Goal: Task Accomplishment & Management: Complete application form

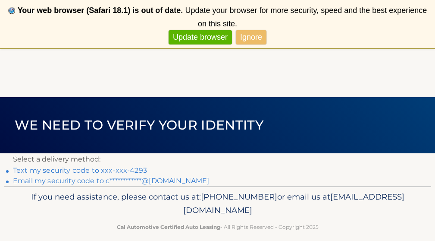
click at [131, 171] on link "Text my security code to xxx-xxx-4293" at bounding box center [80, 170] width 134 height 8
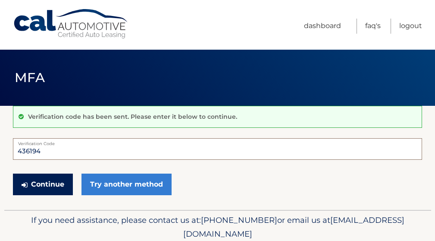
type input "436194"
click at [49, 191] on button "Continue" at bounding box center [43, 184] width 60 height 22
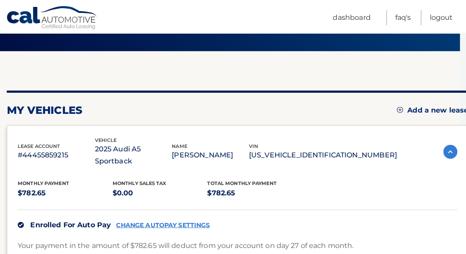
scroll to position [55, 0]
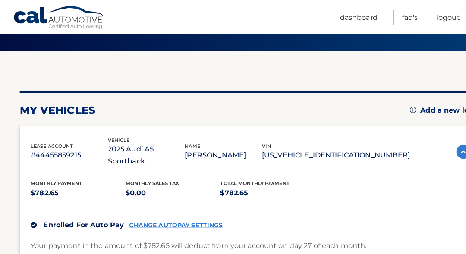
click at [413, 107] on link "Add a new lease" at bounding box center [439, 108] width 70 height 9
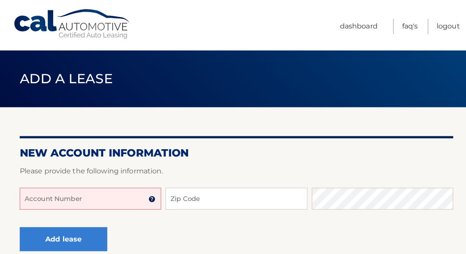
click at [76, 198] on input "Account Number" at bounding box center [88, 196] width 139 height 22
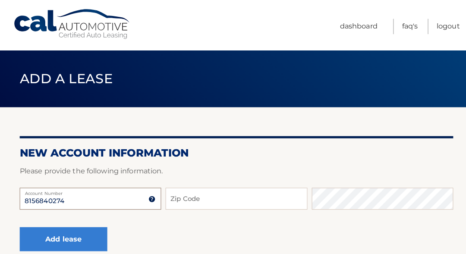
type input "8156840274"
click at [200, 201] on input "Zip Code" at bounding box center [232, 196] width 139 height 22
type input "45066"
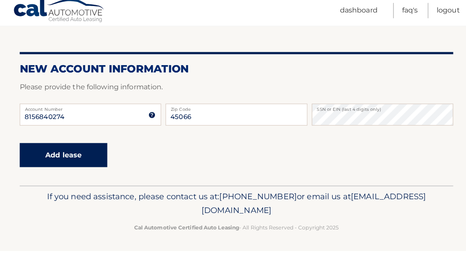
click at [88, 150] on button "Add lease" at bounding box center [62, 160] width 86 height 24
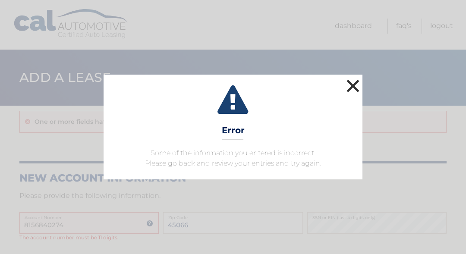
click at [353, 85] on button "×" at bounding box center [352, 85] width 17 height 17
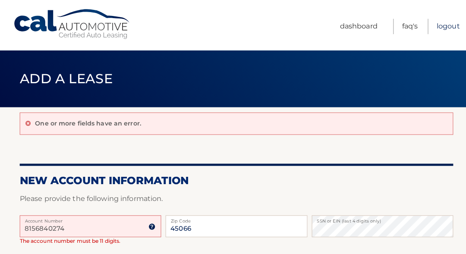
click at [438, 28] on link "Logout" at bounding box center [441, 26] width 23 height 15
